Goal: Navigation & Orientation: Understand site structure

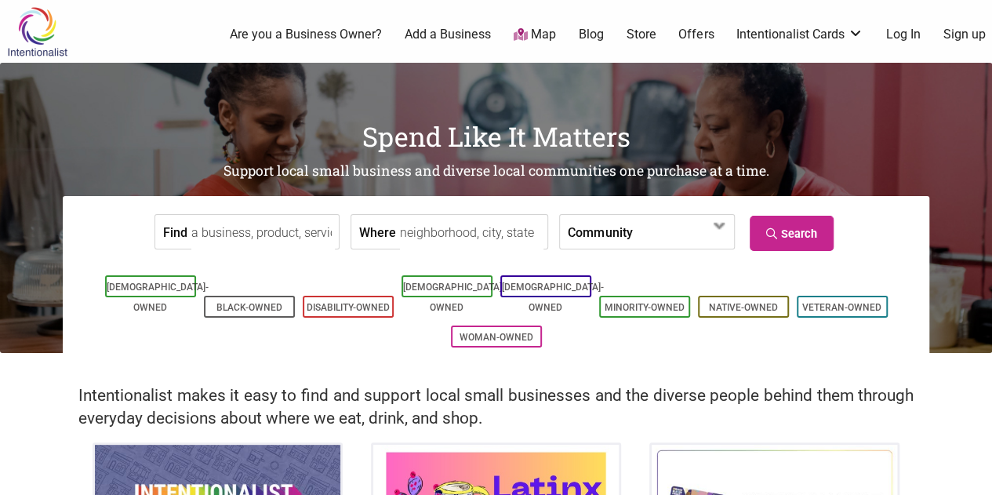
click at [39, 31] on img at bounding box center [37, 31] width 74 height 51
click at [492, 239] on input "Where" at bounding box center [472, 232] width 144 height 35
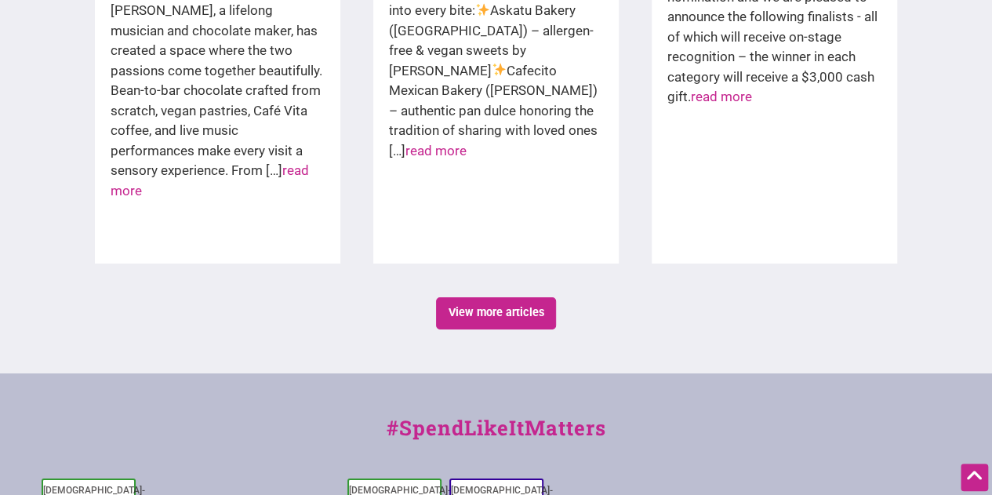
scroll to position [2869, 0]
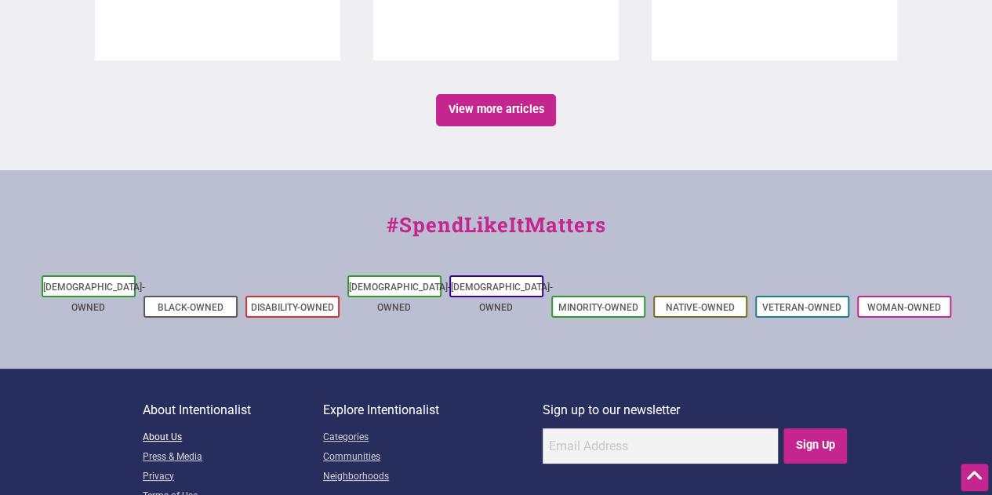
click at [176, 428] on link "About Us" at bounding box center [233, 438] width 180 height 20
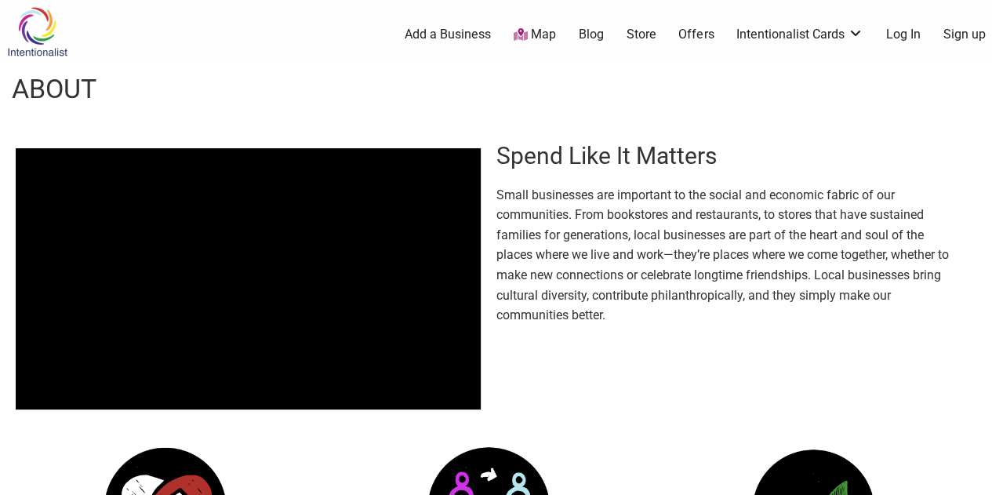
click at [513, 32] on ul "0 Add a Business Map Blog Store Offers Intentionalist Cards Buy Black Card Inte…" at bounding box center [567, 35] width 868 height 18
click at [526, 34] on icon at bounding box center [521, 34] width 14 height 13
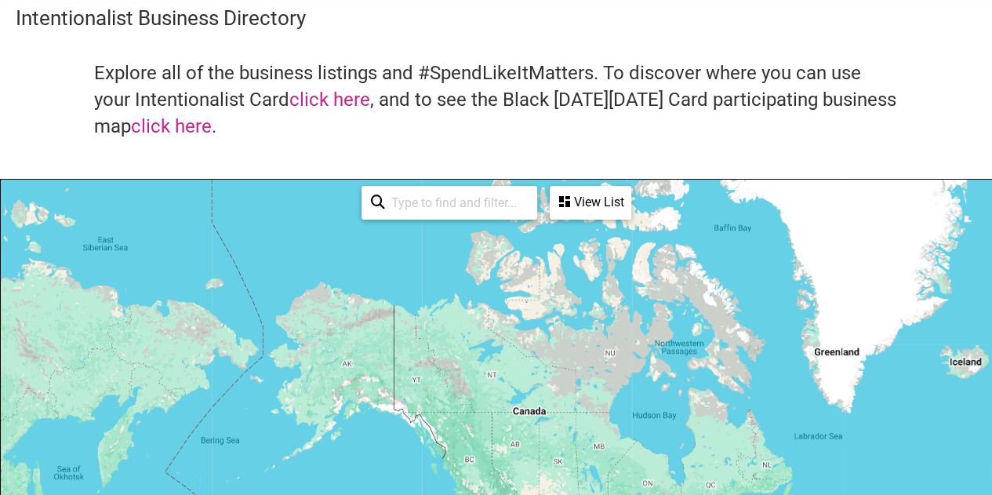
scroll to position [157, 0]
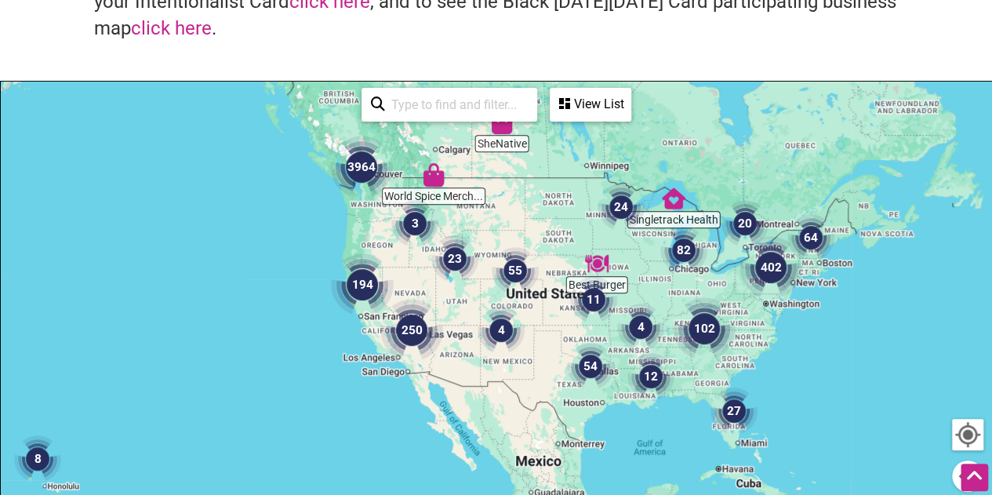
drag, startPoint x: 630, startPoint y: 343, endPoint x: 558, endPoint y: 227, distance: 136.2
click at [558, 227] on div at bounding box center [496, 387] width 990 height 610
click at [365, 275] on img "194" at bounding box center [362, 284] width 75 height 75
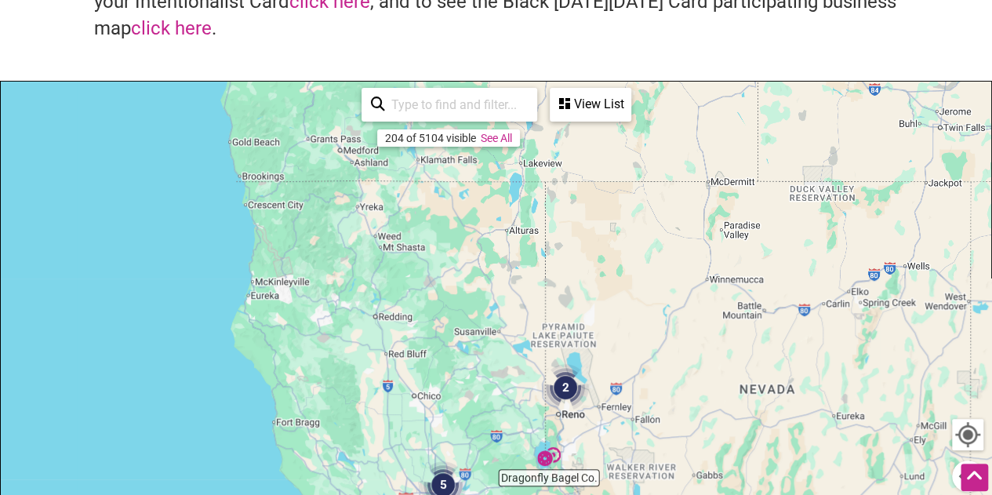
drag, startPoint x: 402, startPoint y: 195, endPoint x: 348, endPoint y: 432, distance: 242.8
click at [348, 432] on div "To navigate, press the arrow keys." at bounding box center [496, 387] width 990 height 610
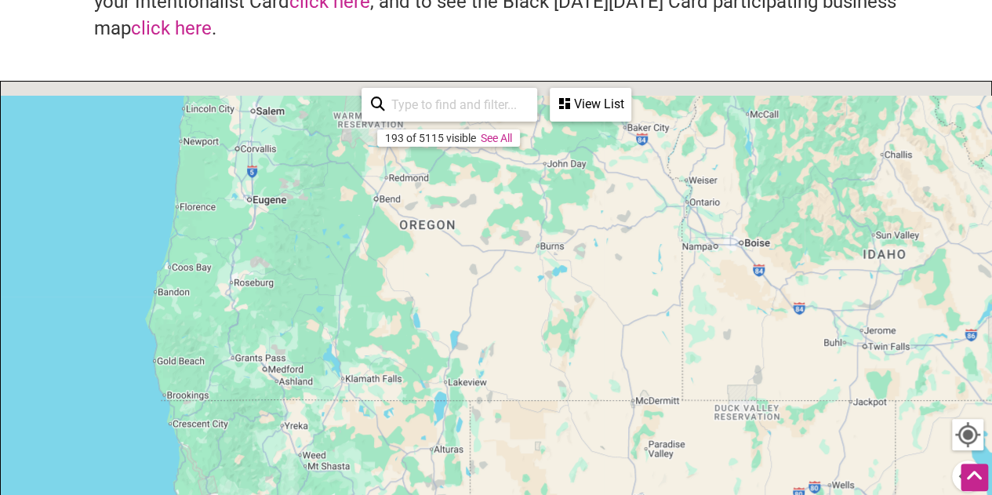
drag, startPoint x: 347, startPoint y: 245, endPoint x: 283, endPoint y: 423, distance: 189.7
click at [283, 423] on div "To navigate, press the arrow keys." at bounding box center [496, 387] width 990 height 610
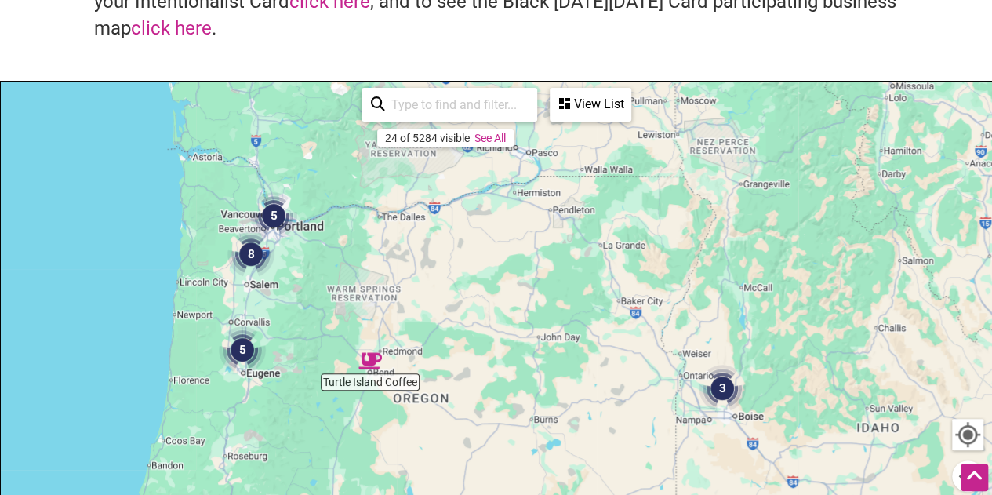
drag, startPoint x: 311, startPoint y: 264, endPoint x: 310, endPoint y: 434, distance: 170.2
click at [307, 427] on div "To navigate, press the arrow keys." at bounding box center [496, 387] width 990 height 610
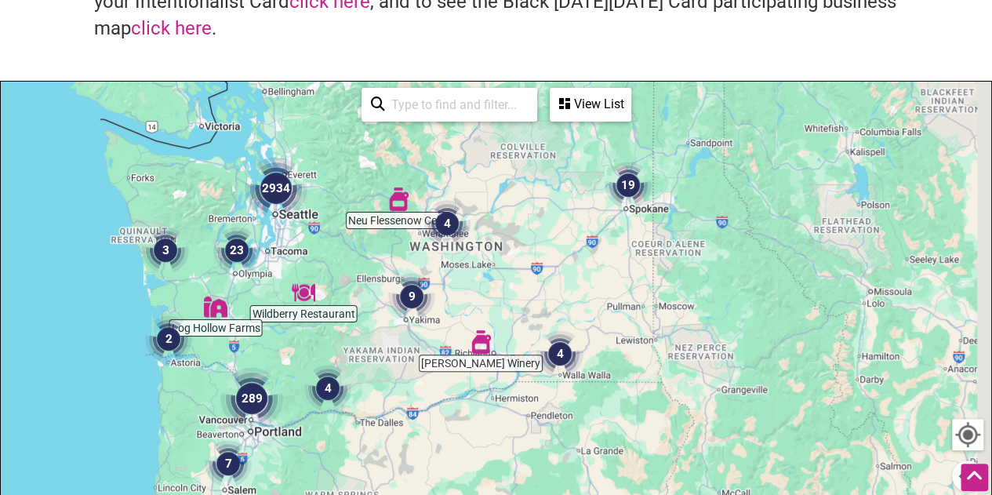
drag, startPoint x: 331, startPoint y: 266, endPoint x: 332, endPoint y: 456, distance: 190.6
click at [332, 418] on img "4" at bounding box center [328, 388] width 60 height 60
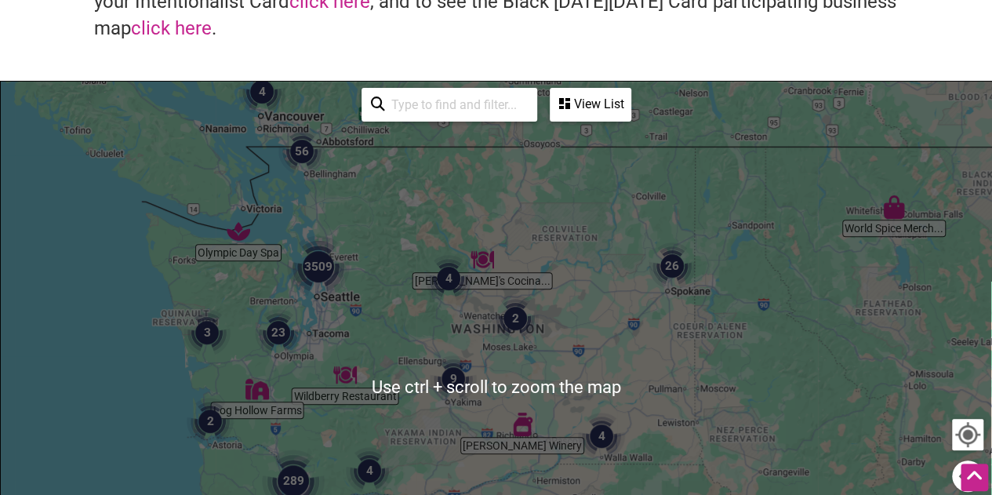
scroll to position [0, 0]
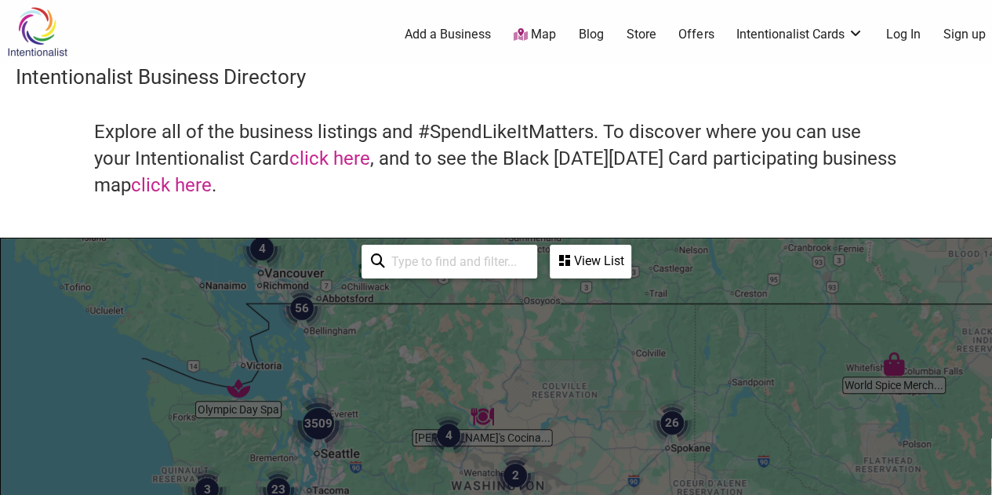
click at [42, 37] on img at bounding box center [37, 31] width 74 height 51
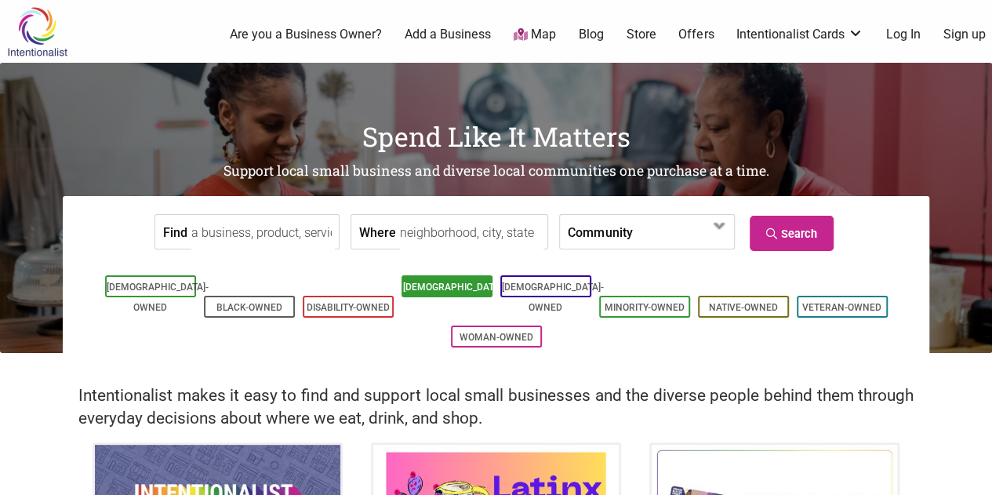
click at [436, 289] on link "[DEMOGRAPHIC_DATA]-Owned" at bounding box center [454, 297] width 102 height 31
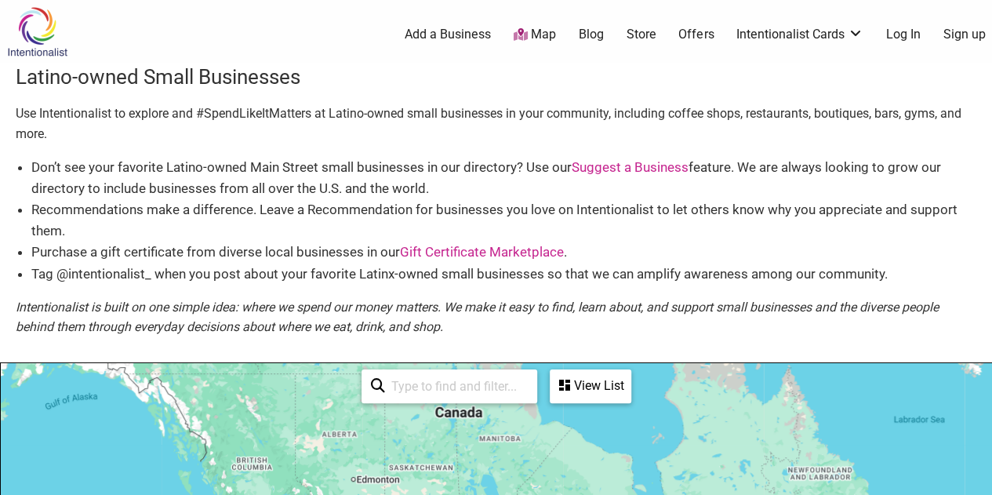
click at [38, 23] on img at bounding box center [37, 31] width 74 height 51
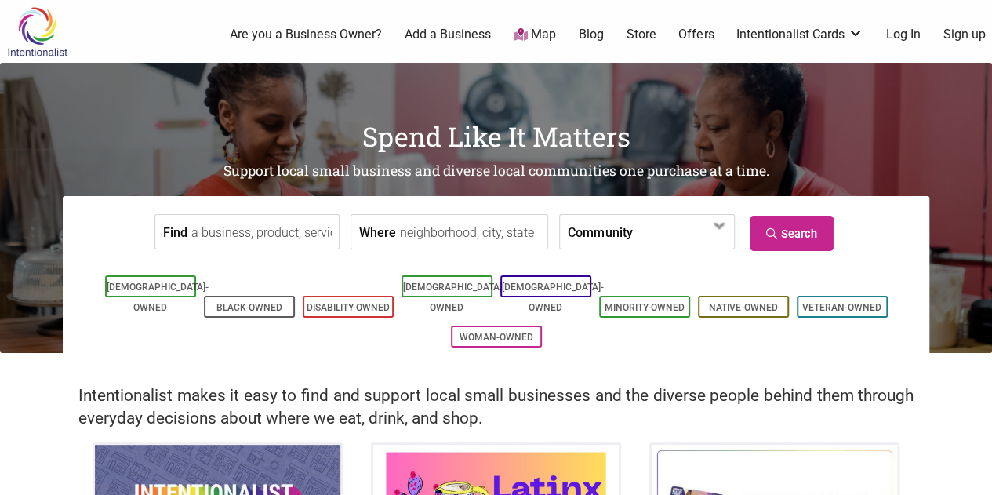
click at [168, 17] on div "0 Are you a Business Owner? Add a Business Map Blog Store Offers Intentionalist…" at bounding box center [555, 34] width 892 height 63
